Goal: Task Accomplishment & Management: Use online tool/utility

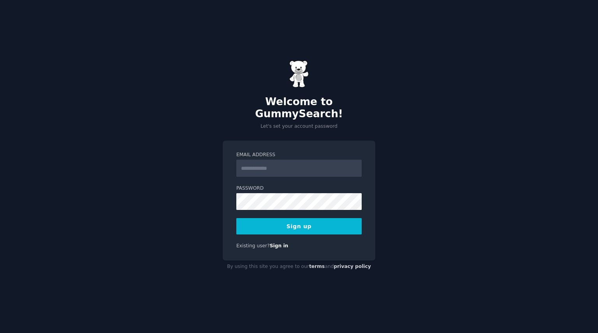
click at [282, 165] on input "Email Address" at bounding box center [298, 168] width 125 height 17
type input "**********"
click at [273, 225] on button "Sign up" at bounding box center [298, 226] width 125 height 16
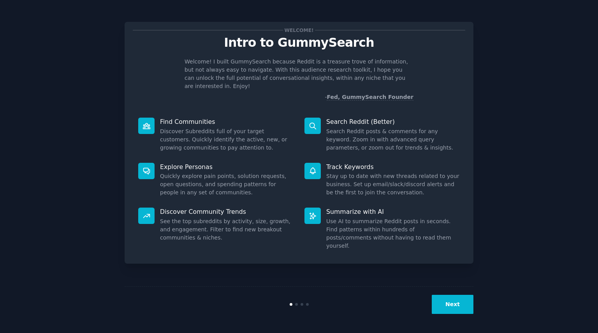
click at [446, 300] on button "Next" at bounding box center [453, 304] width 42 height 19
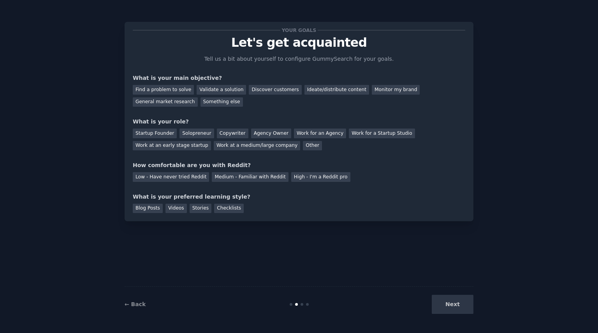
click at [256, 95] on div "Find a problem to solve Validate a solution Discover customers Ideate/distribut…" at bounding box center [299, 94] width 333 height 25
click at [259, 90] on div "Discover customers" at bounding box center [275, 90] width 53 height 10
click at [379, 90] on div "Monitor my brand" at bounding box center [396, 90] width 48 height 10
click at [303, 147] on div "Other" at bounding box center [312, 146] width 19 height 10
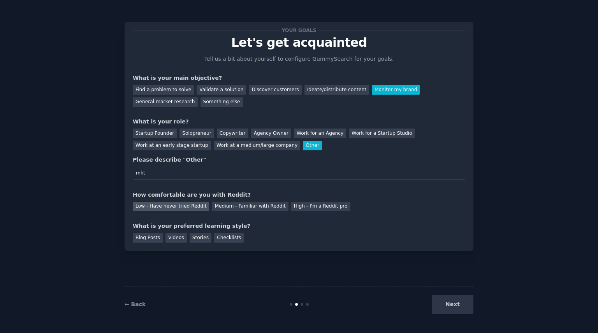
type input "mkt"
click at [187, 208] on div "Low - Have never tried Reddit" at bounding box center [171, 207] width 76 height 10
click at [190, 238] on div "Stories" at bounding box center [201, 238] width 22 height 10
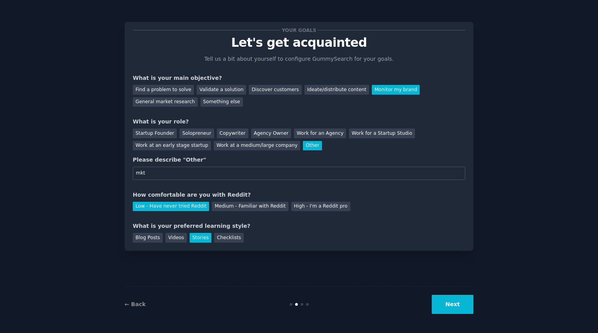
click at [459, 297] on button "Next" at bounding box center [453, 304] width 42 height 19
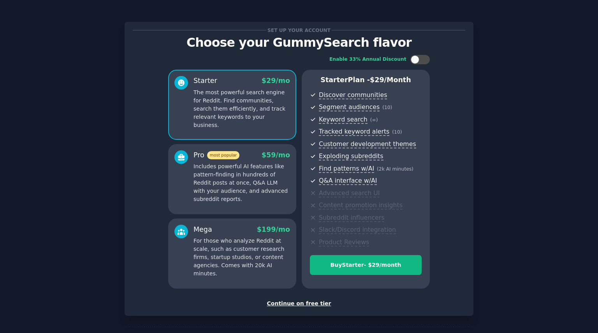
click at [306, 302] on div "Continue on free tier" at bounding box center [299, 303] width 333 height 8
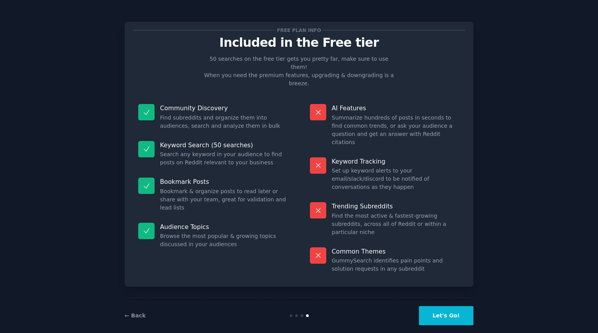
click at [443, 306] on button "Let's Go!" at bounding box center [446, 315] width 55 height 19
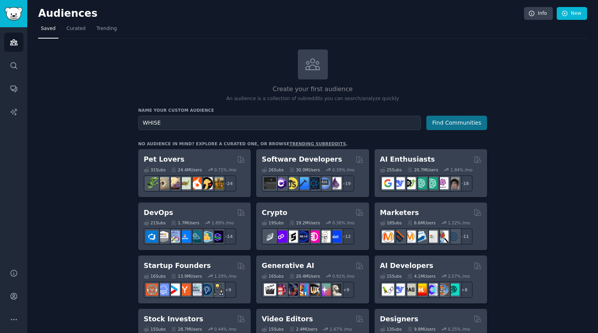
type input "WHISE"
click at [448, 127] on button "Find Communities" at bounding box center [456, 123] width 61 height 14
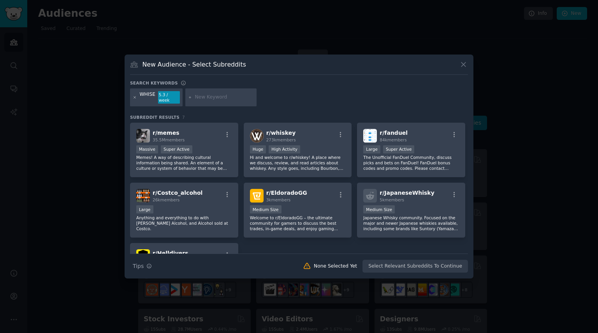
click at [136, 98] on icon at bounding box center [135, 97] width 4 height 4
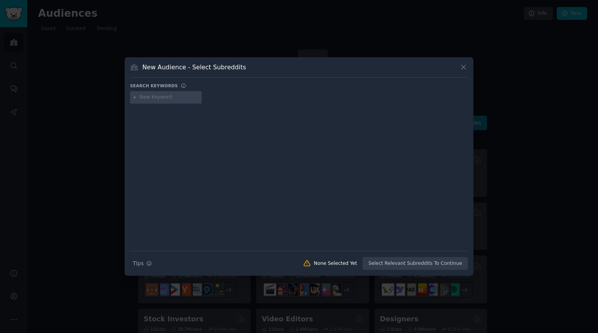
click at [148, 97] on input "text" at bounding box center [169, 97] width 59 height 7
type input "whise crm"
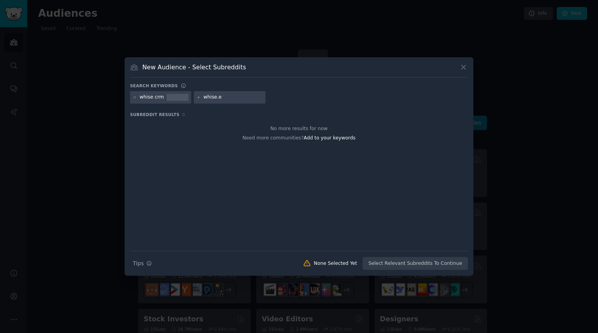
type input "[DOMAIN_NAME]"
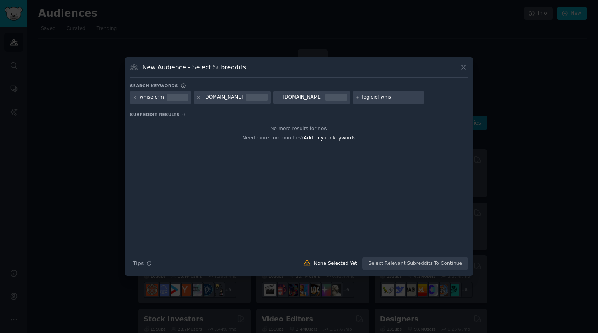
type input "logiciel whise"
